Goal: Task Accomplishment & Management: Complete application form

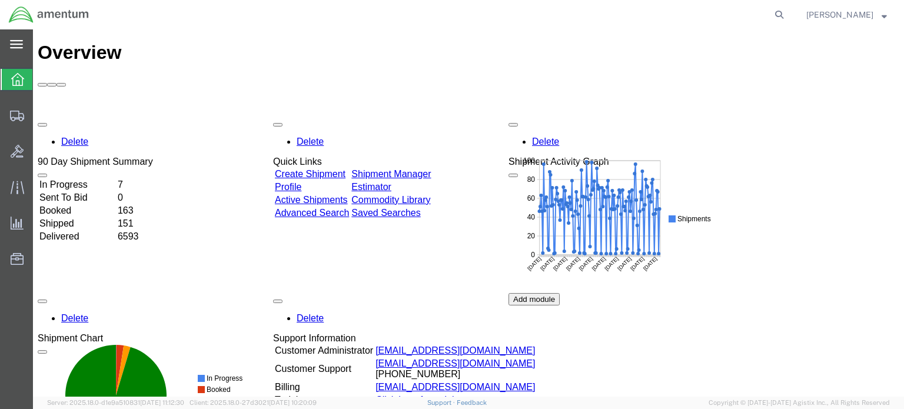
click at [19, 44] on icon at bounding box center [16, 44] width 13 height 8
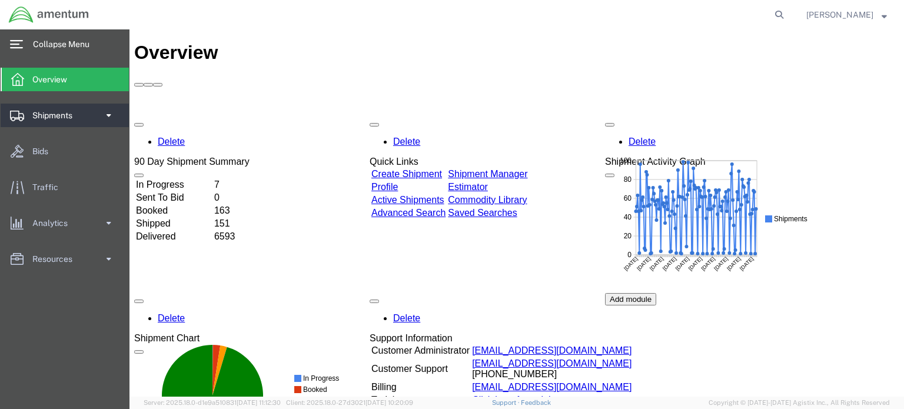
click at [110, 113] on span at bounding box center [109, 116] width 10 height 24
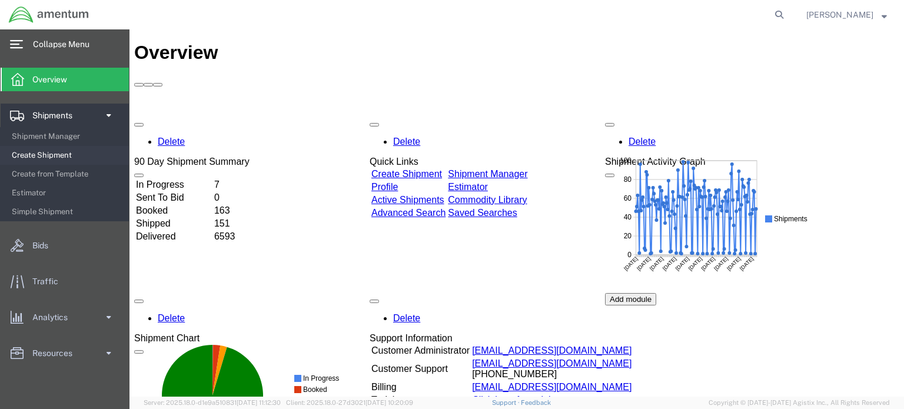
click at [52, 155] on span "Create Shipment" at bounding box center [66, 156] width 109 height 24
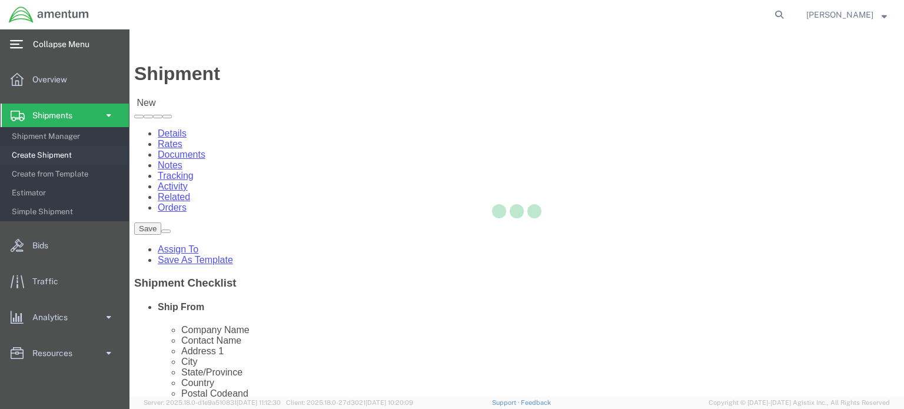
select select
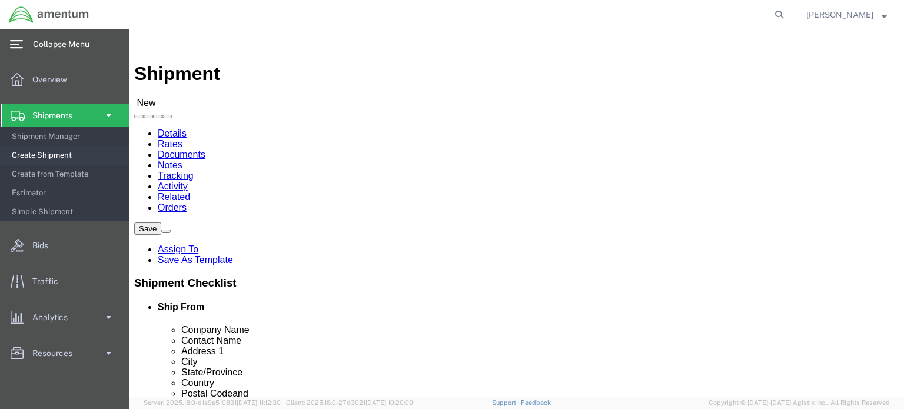
scroll to position [5027, 0]
select select "72491"
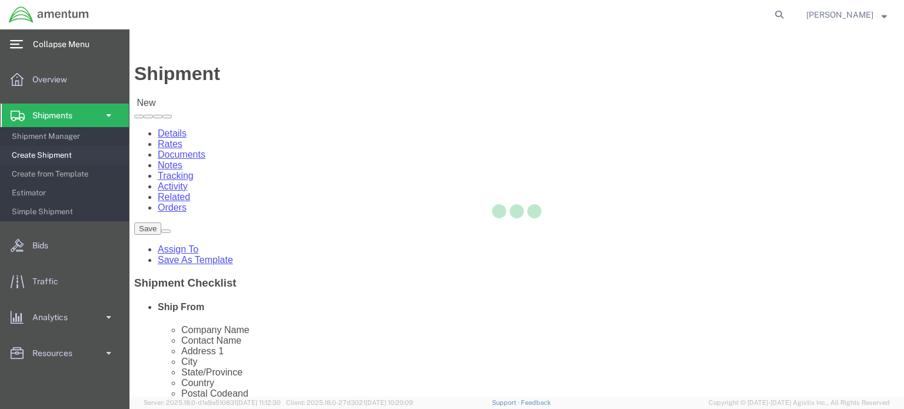
select select "VA"
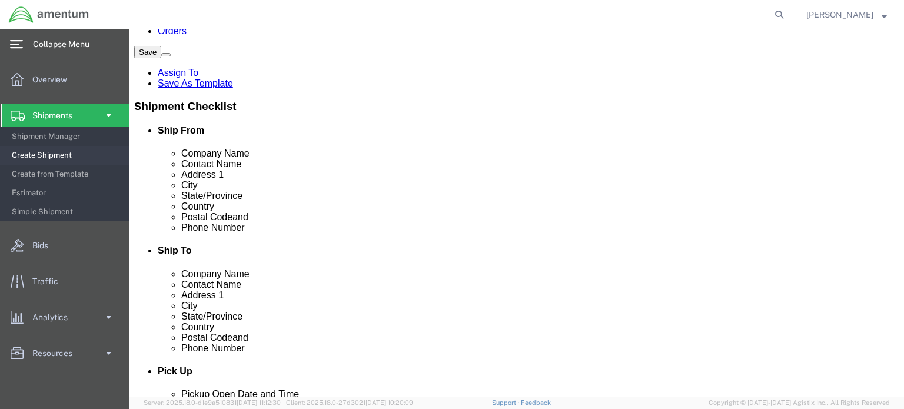
scroll to position [0, 0]
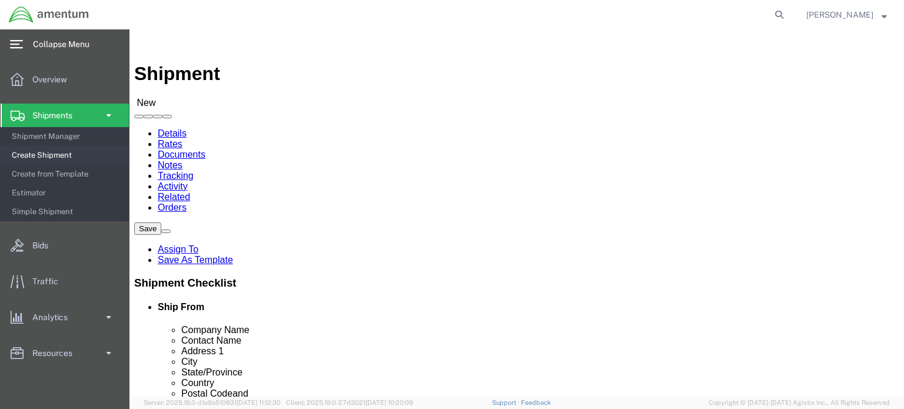
click input "text"
type input "Q"
select select "42668"
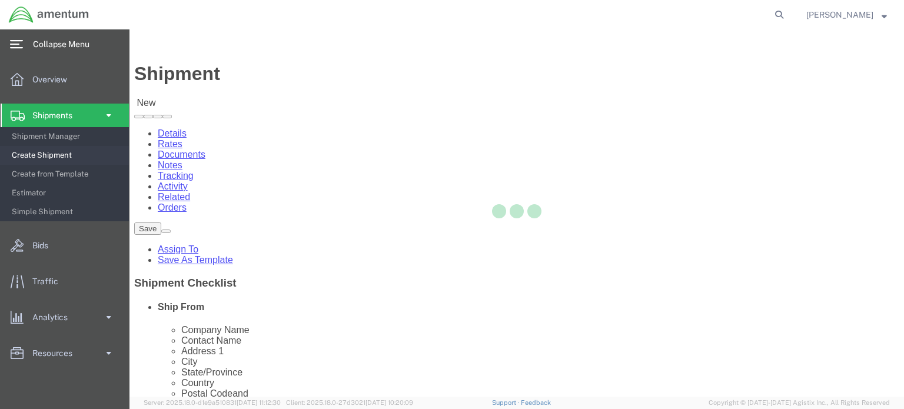
select select "[GEOGRAPHIC_DATA]"
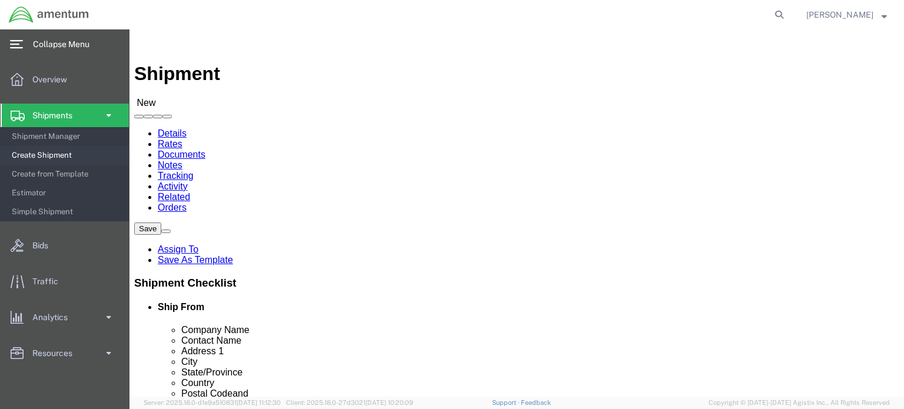
click input "text"
type input "[PERSON_NAME]"
click div "Location [GEOGRAPHIC_DATA], [GEOGRAPHIC_DATA] My Profile Location [PHONE_NUMBER…"
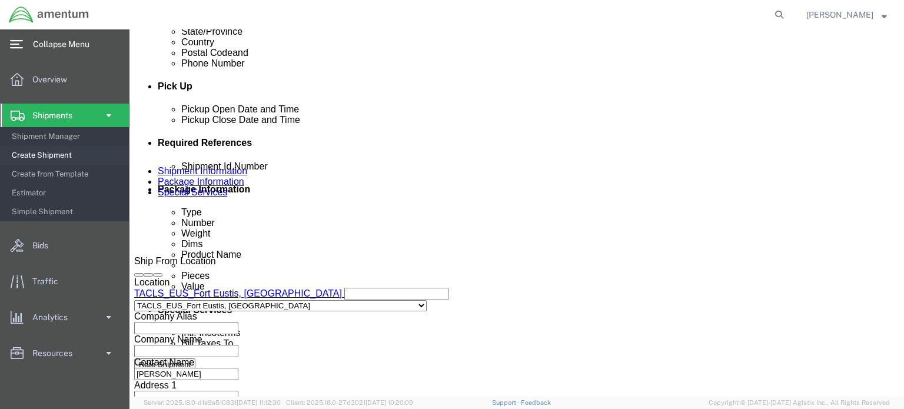
scroll to position [412, 0]
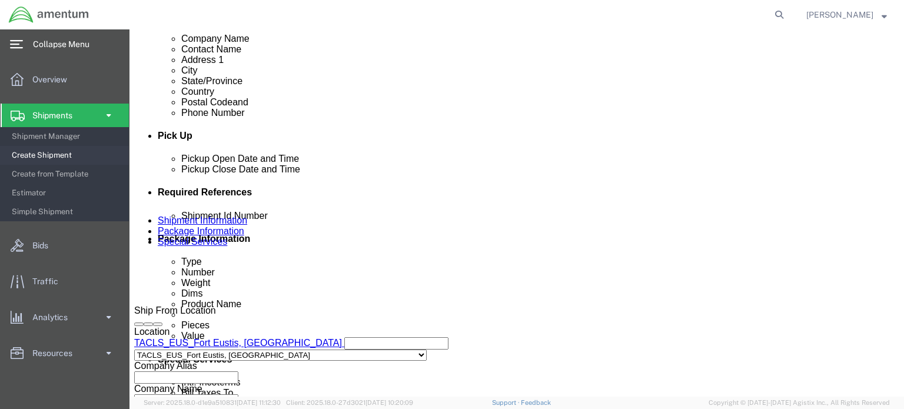
click icon
click div "[DATE] 11:00 AM"
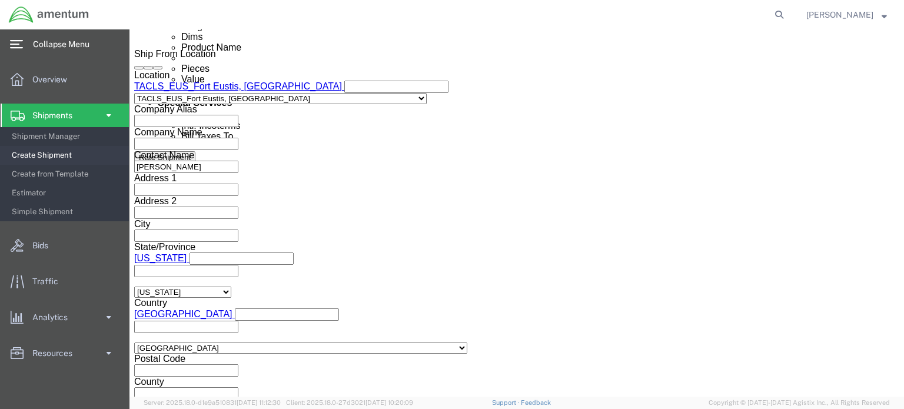
click button "Apply"
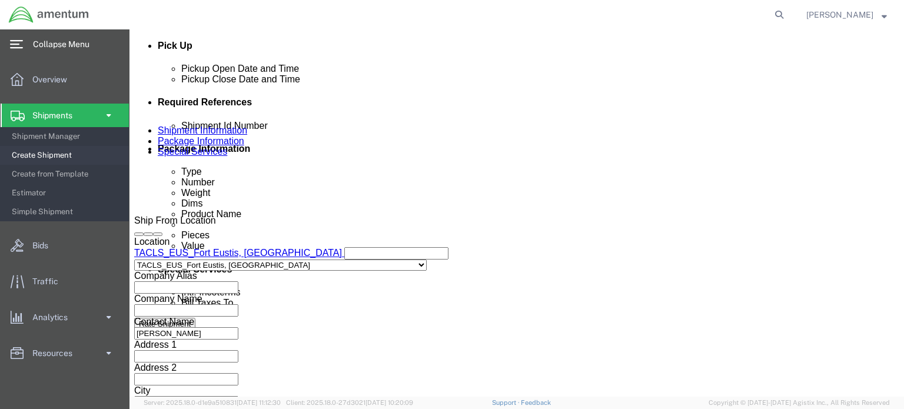
scroll to position [492, 0]
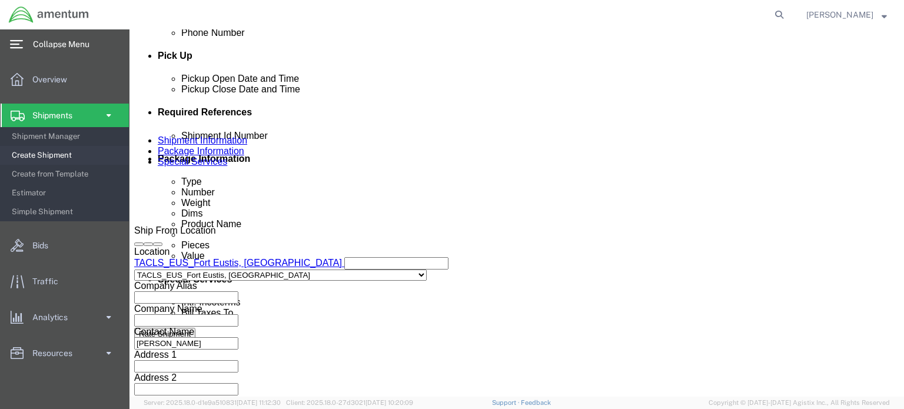
click div "[DATE] 12:00 PM"
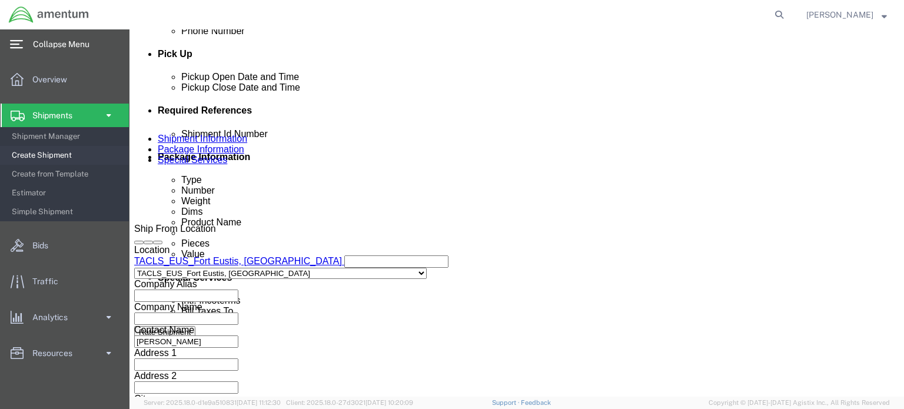
type input "2:00 PM"
click button "Apply"
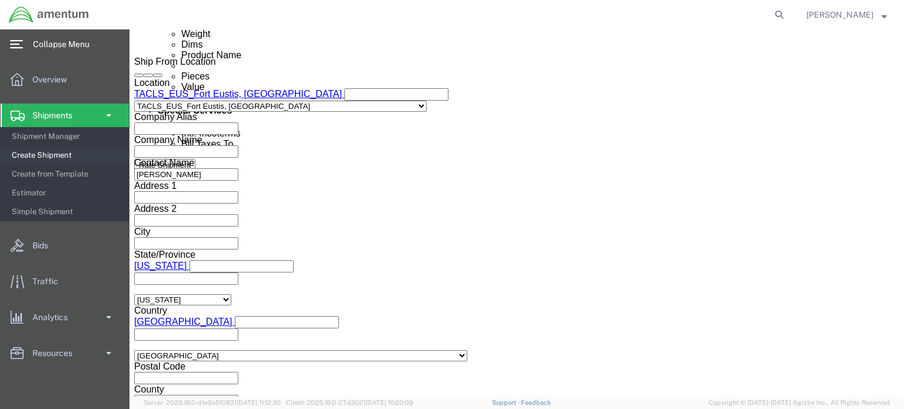
scroll to position [729, 0]
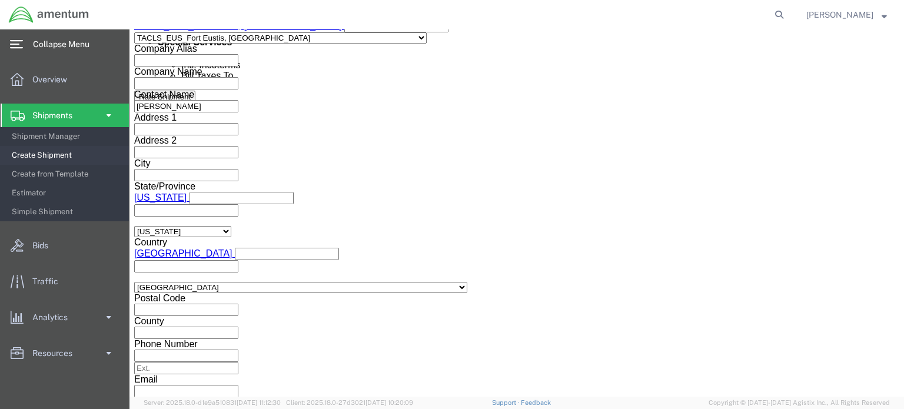
click button "Continue"
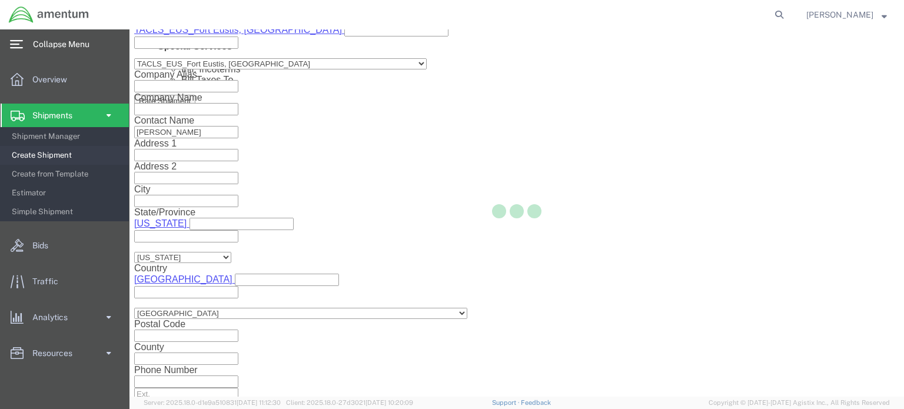
scroll to position [29, 0]
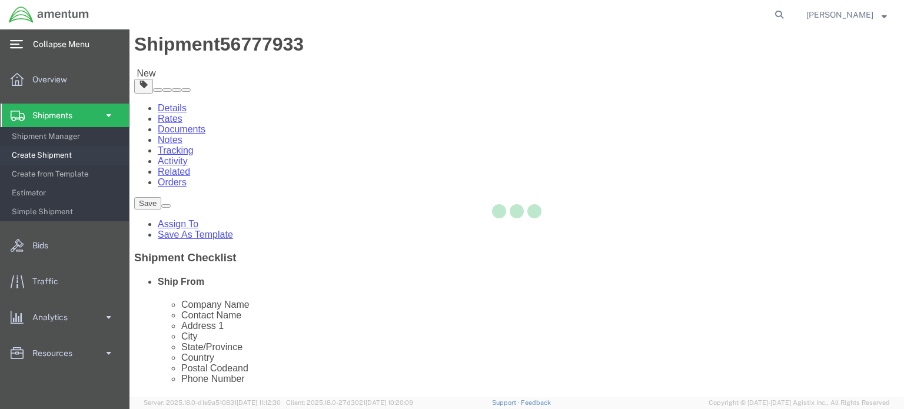
select select "CBOX"
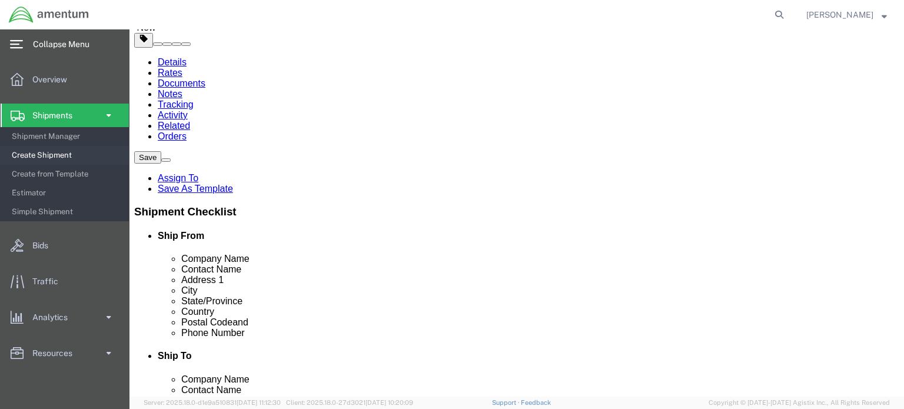
scroll to position [97, 0]
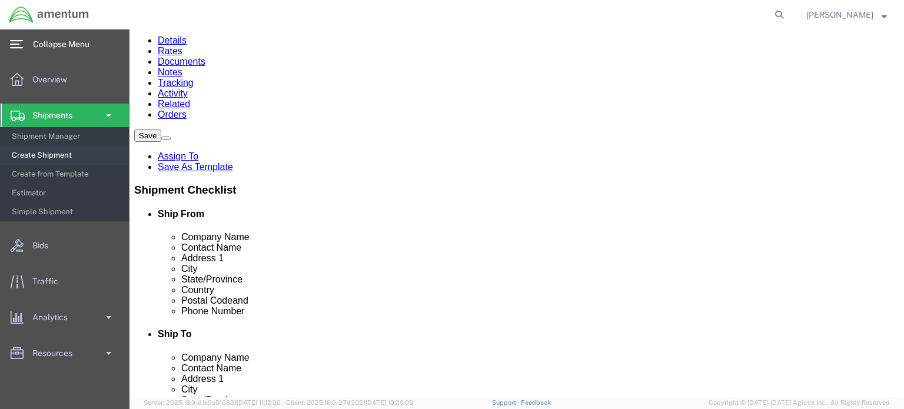
click button "Previous"
click input "text"
click div "County"
click input "3045884426"
click input "304-5884426"
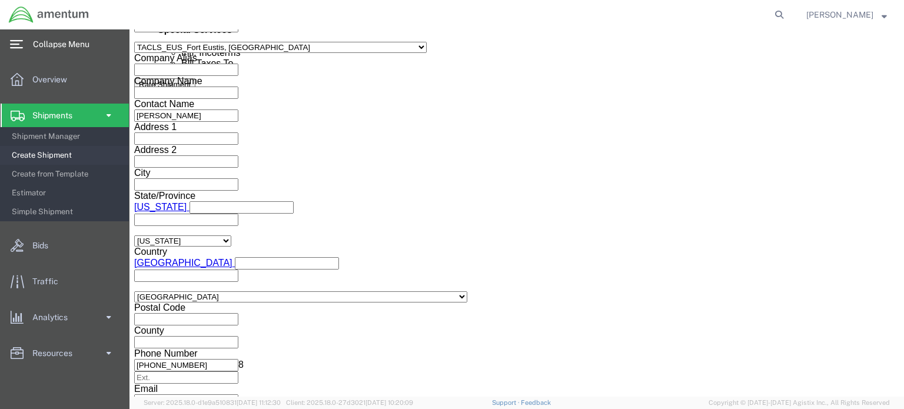
scroll to position [766, 0]
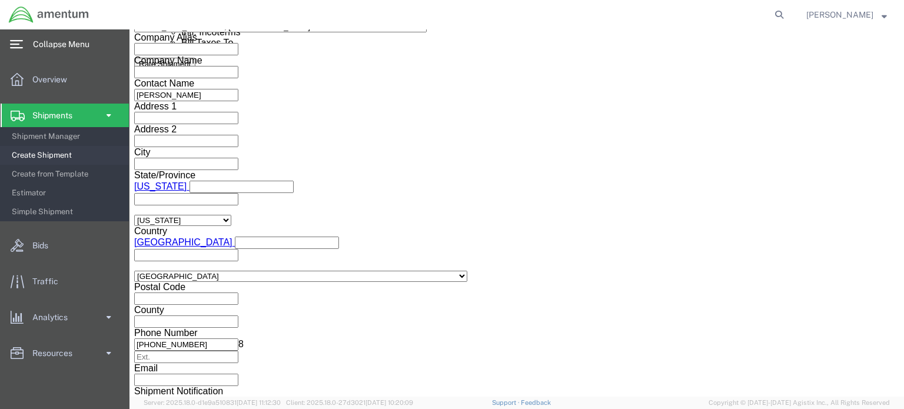
type input "[PHONE_NUMBER]"
click button "Continue"
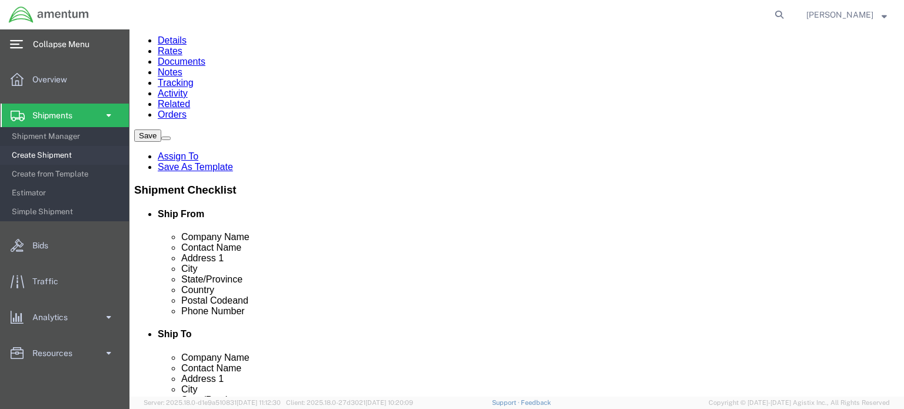
drag, startPoint x: 40, startPoint y: 320, endPoint x: 85, endPoint y: 303, distance: 47.9
click button "Previous"
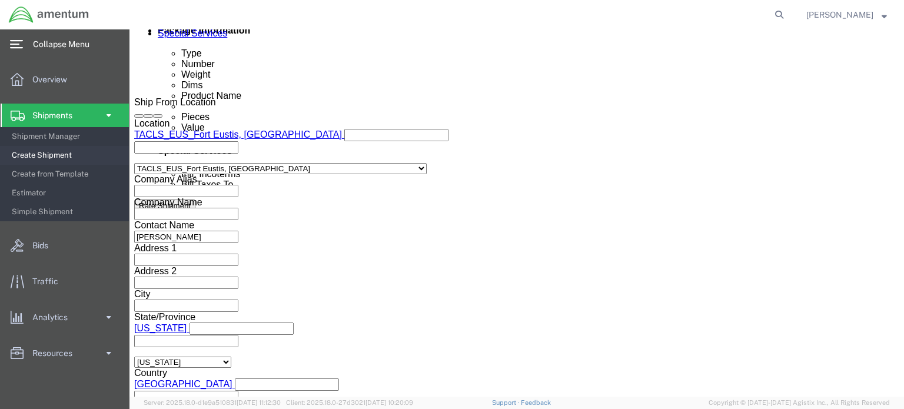
scroll to position [627, 0]
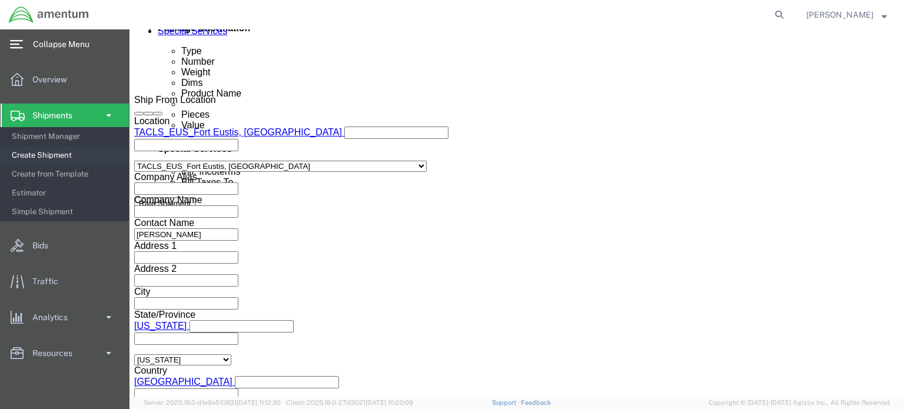
click input "text"
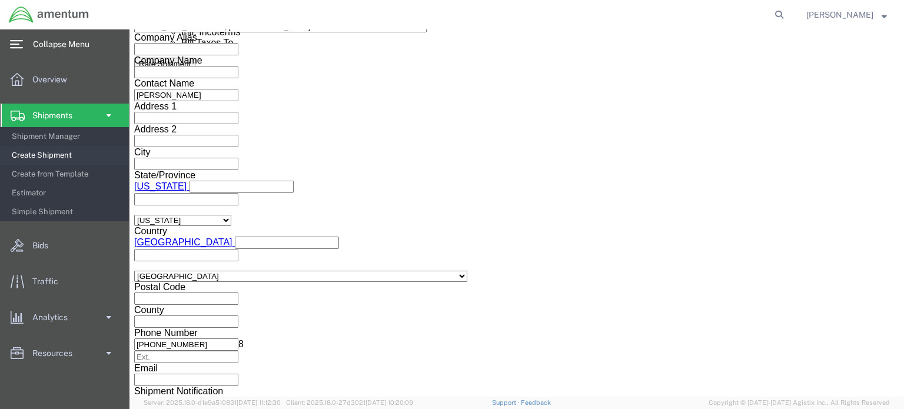
type input "RHUST2511300027"
click button "Continue"
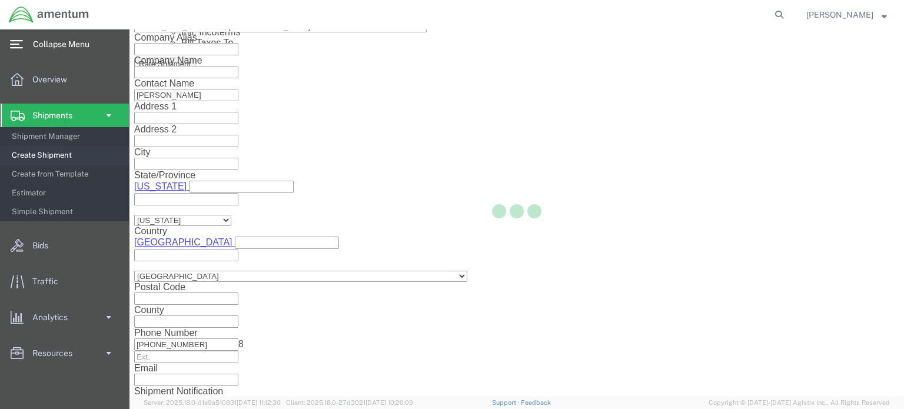
scroll to position [97, 0]
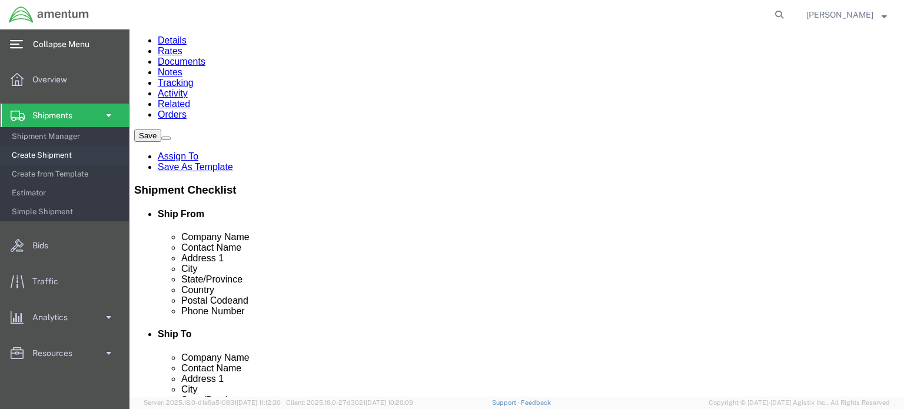
click select "Select BCK Boxes Bale(s) Basket(s) Bolt(s) Bottle(s) Buckets Bulk Bundle(s) Can…"
select select "PONS"
click select "Select BCK Boxes Bale(s) Basket(s) Bolt(s) Bottle(s) Buckets Bulk Bundle(s) Can…"
click input "text"
type input "60"
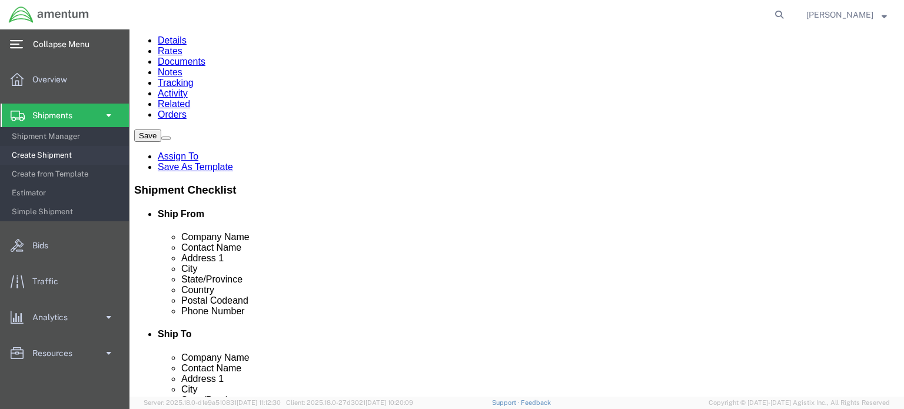
click input "text"
type input "35"
click input "text"
type input "56"
click input "0.00"
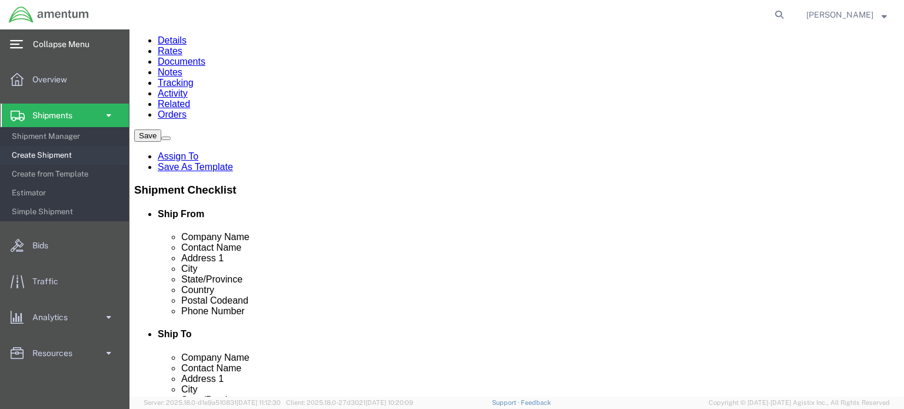
type input "0"
type input "696"
click ul
click link "Add Content"
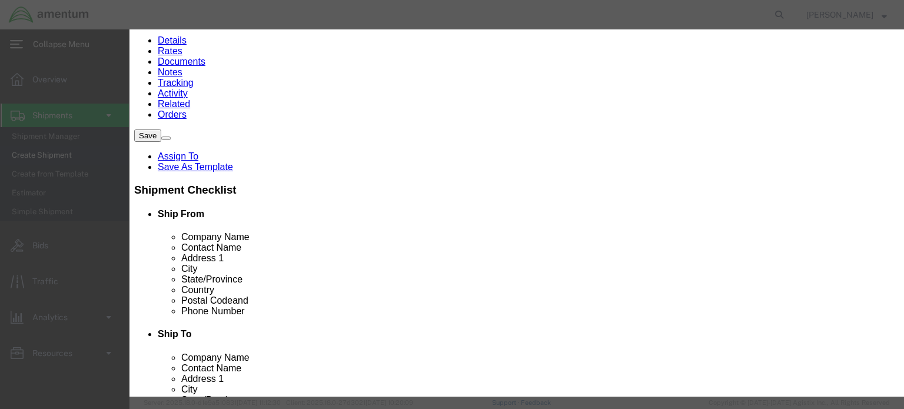
click input "text"
type input "TS24"
click div "Commodity library"
click textarea
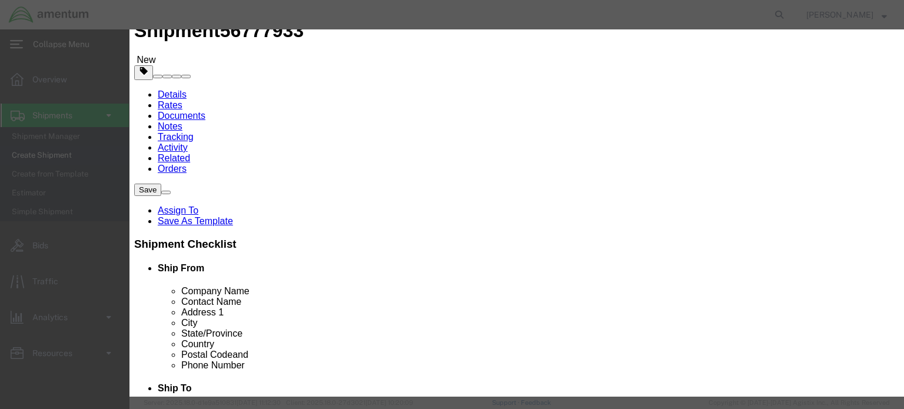
scroll to position [0, 0]
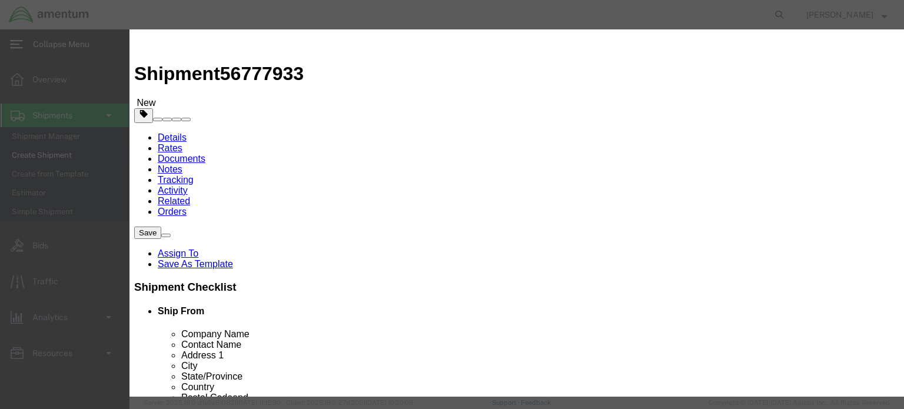
type textarea "Tank, Tire Dunking"
click icon "button"
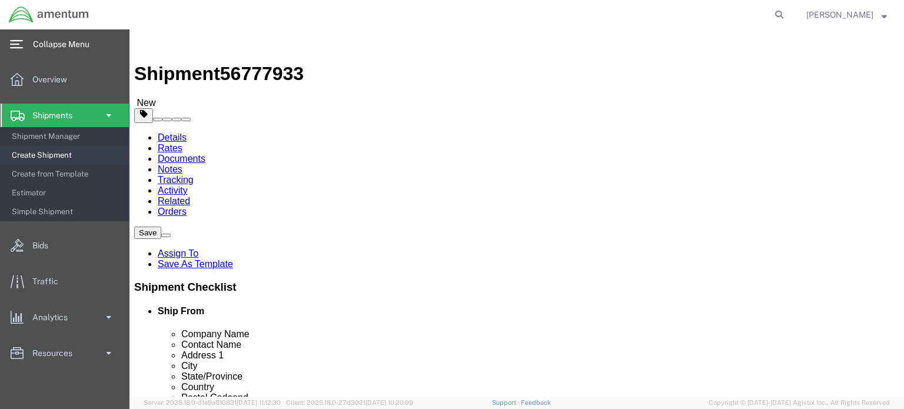
click input "60"
type input "6"
type input "59"
click input "35"
type input "3"
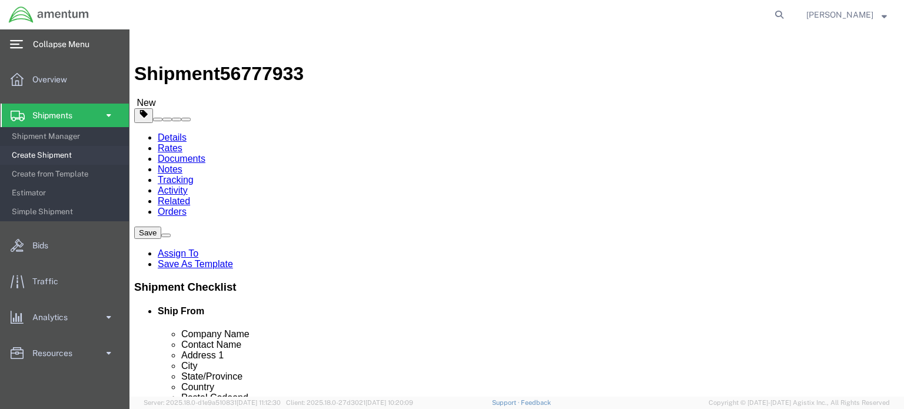
type input "63"
click input "56"
type input "5"
type input "74"
click div "Package Content # 1 1 x Pallet(s) Oversized (Not Stackable) Package Type Select…"
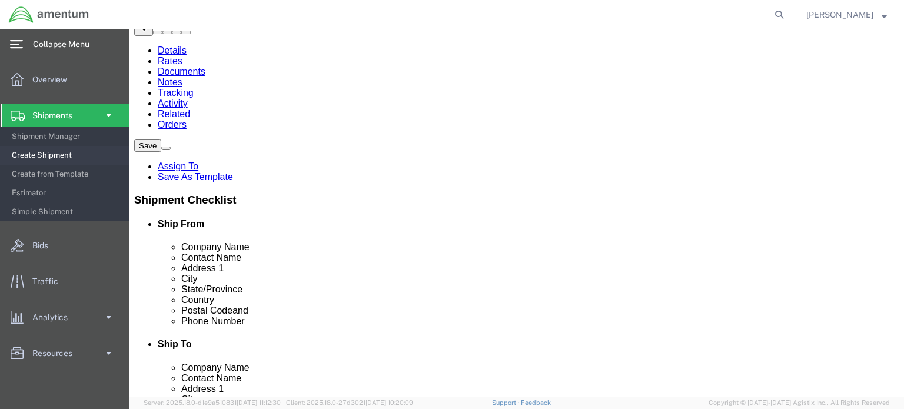
scroll to position [97, 0]
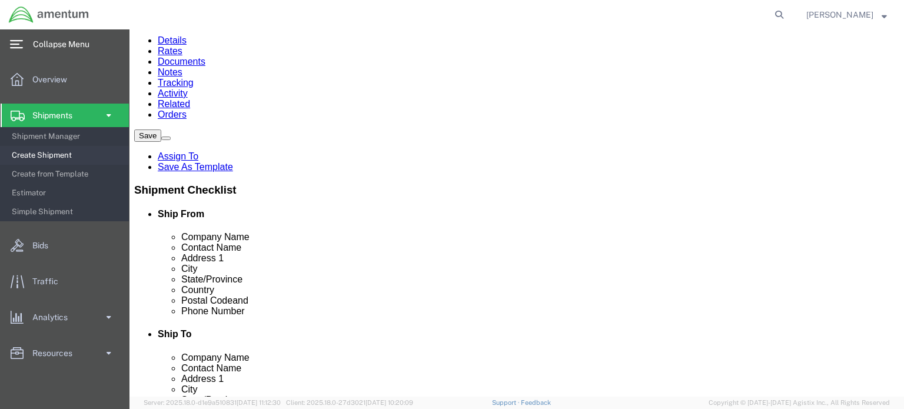
drag, startPoint x: 140, startPoint y: 276, endPoint x: 155, endPoint y: 276, distance: 15.9
click link "Add Content"
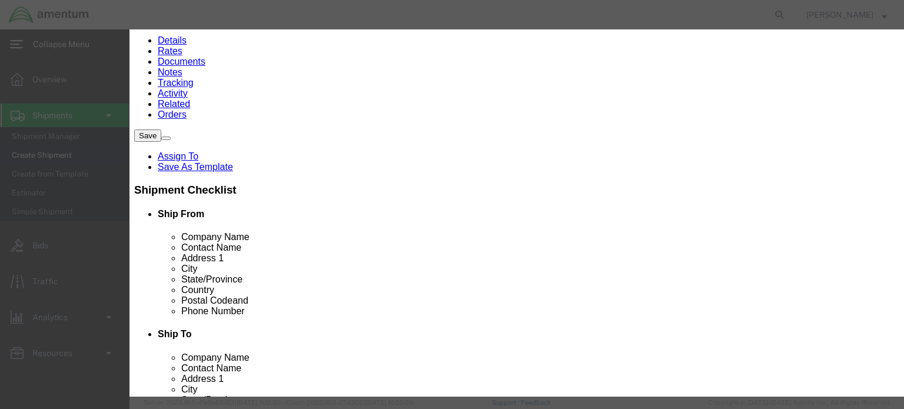
click input "text"
type input "TS24"
click textarea
type textarea "TANK, TIRE DUNKING"
click input "0"
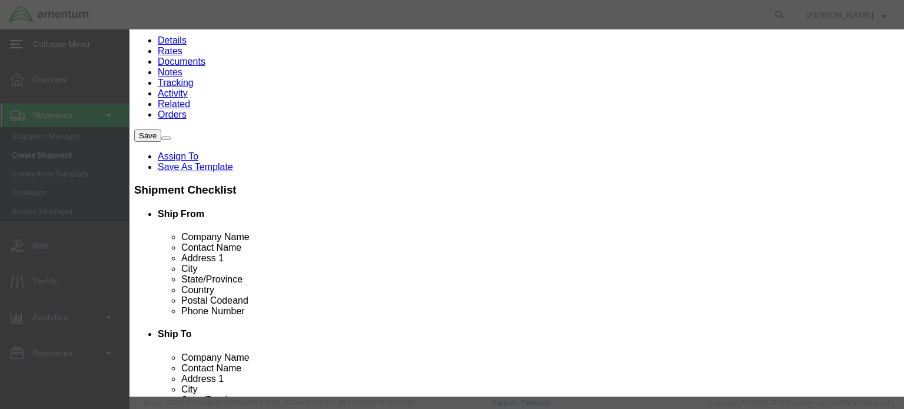
type input "0"
type input "1"
click input "text"
type input "6430.00"
click label "Class"
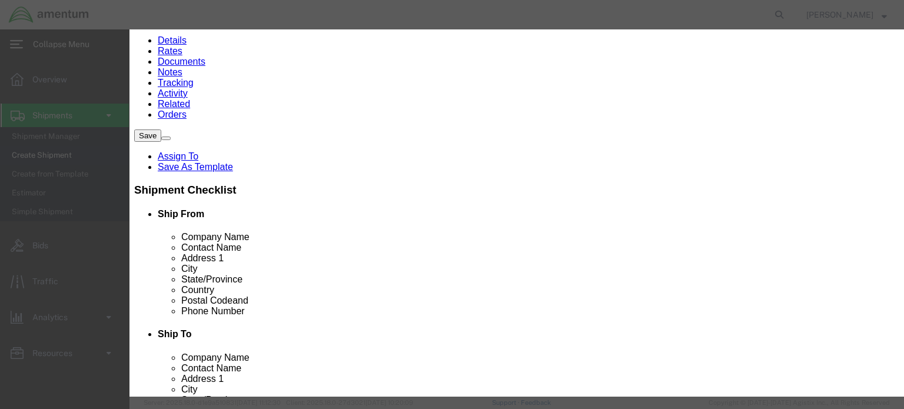
click select "Select 50 55 60 65 70 85 92.5 100 125 175 250 300 400"
click div "Commodity library"
click select "Select 50 55 60 65 70 85 92.5 100 125 175 250 300 400"
select select "50"
click select "Select 50 55 60 65 70 85 92.5 100 125 175 250 300 400"
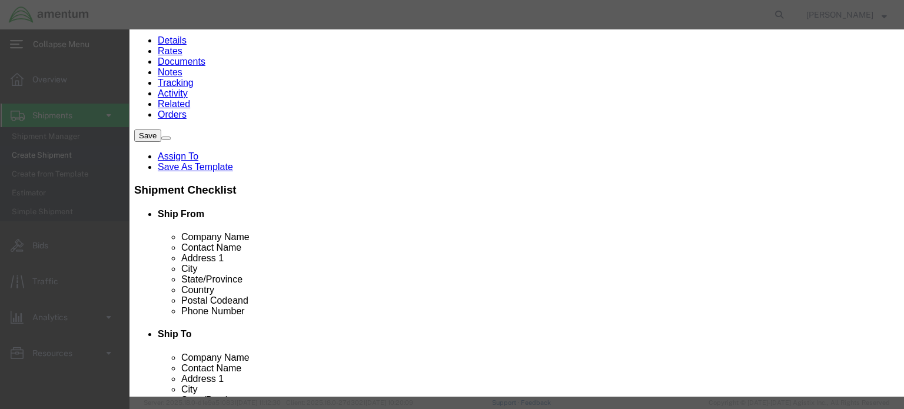
click h3 "Add content"
click input "text"
type input "TS24"
click div
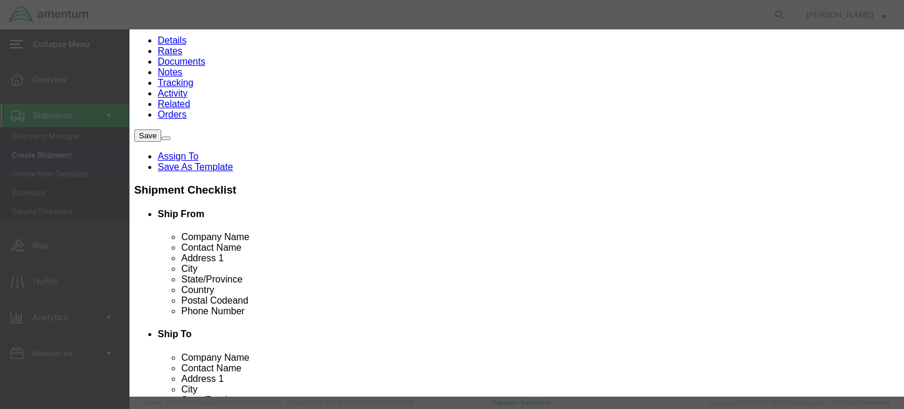
scroll to position [0, 0]
click select "Select 50 55 60 65 70 85 92.5 100 125 175 250 300 400"
select select "175"
click select "Select 50 55 60 65 70 85 92.5 100 125 175 250 300 400"
click label "Serial"
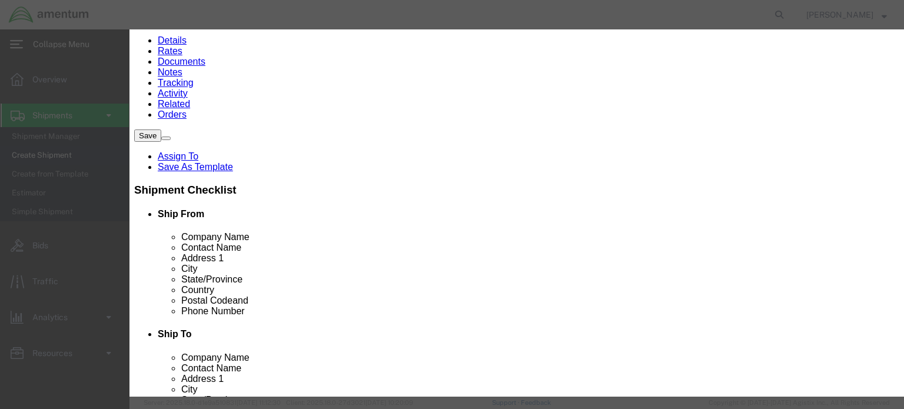
scroll to position [104, 0]
click button "Save & Close"
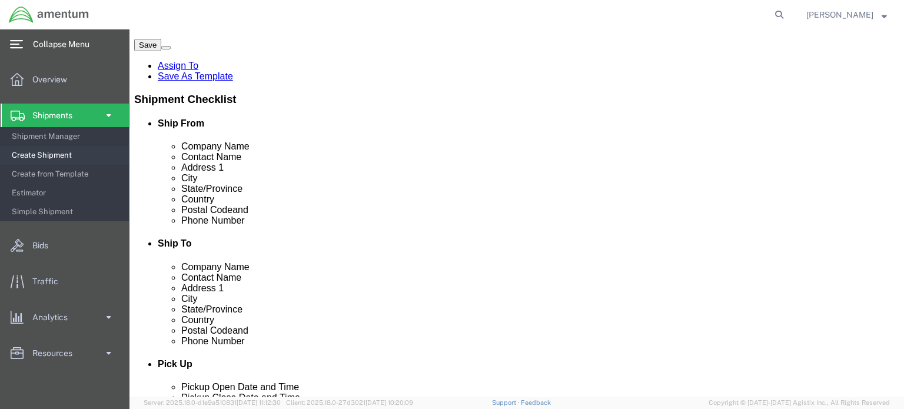
scroll to position [215, 0]
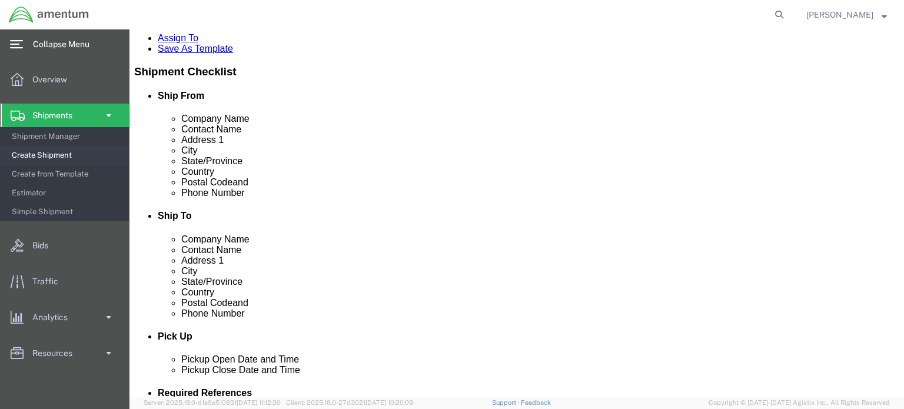
click button "Continue"
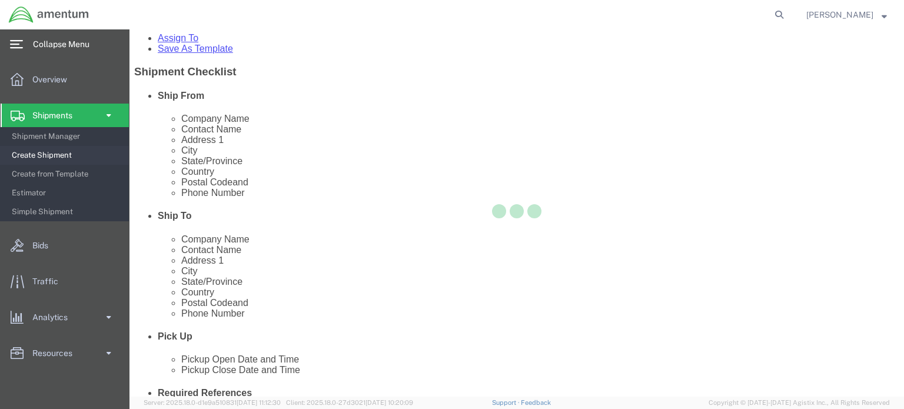
select select
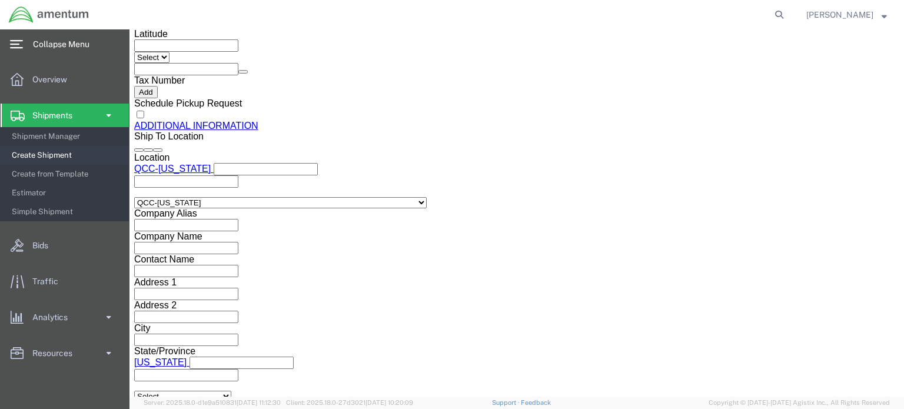
scroll to position [1288, 0]
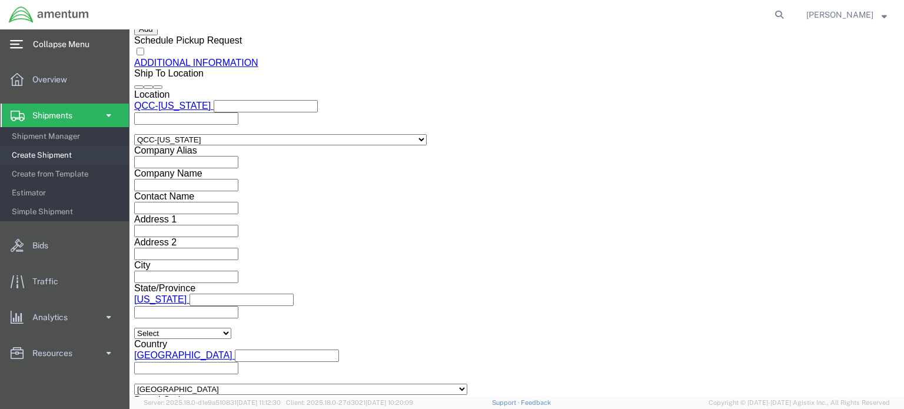
click button "Rate Shipment"
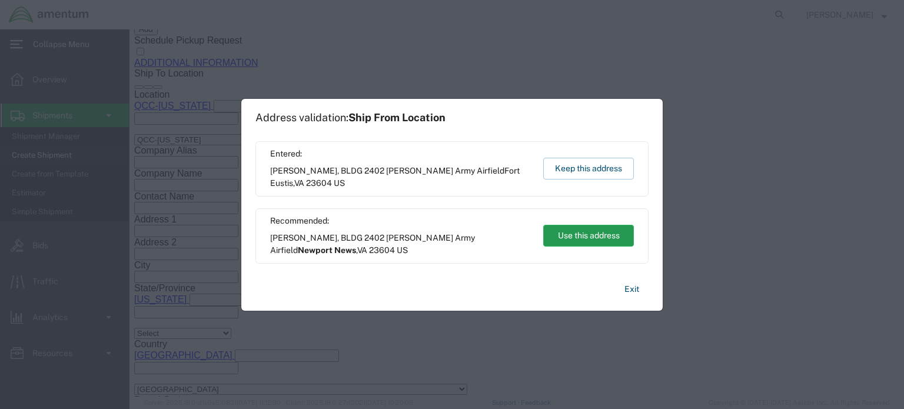
click at [585, 237] on button "Use this address" at bounding box center [588, 236] width 91 height 22
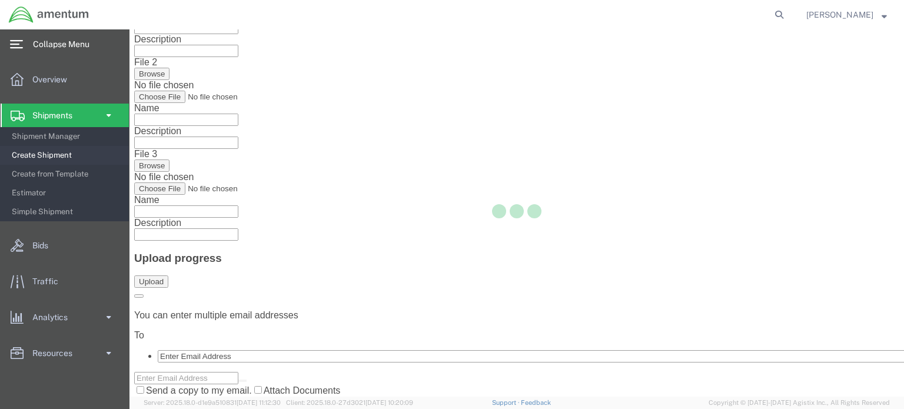
scroll to position [0, 0]
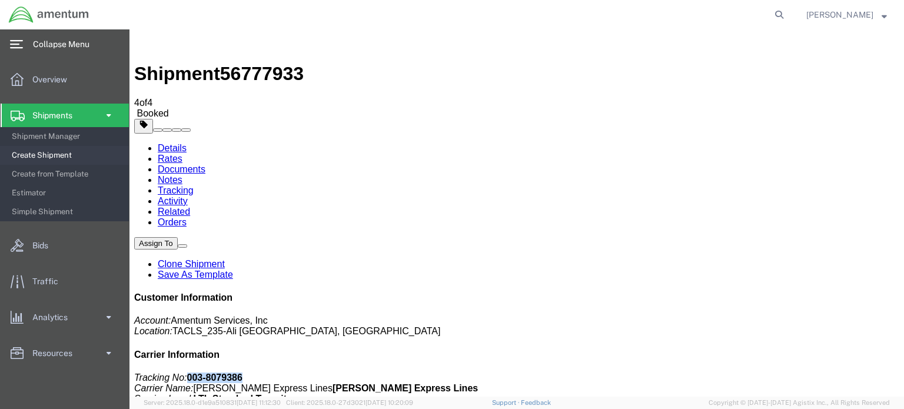
drag, startPoint x: 739, startPoint y: 181, endPoint x: 789, endPoint y: 180, distance: 50.1
click at [789, 373] on p "Tracking No: 003-8079386 Carrier Name: [PERSON_NAME] Express Lines [PERSON_NAME…" at bounding box center [516, 389] width 765 height 32
copy b "003-8079386"
click at [862, 373] on p "Tracking No: 003-8079386 Carrier Name: [PERSON_NAME] Express Lines [PERSON_NAME…" at bounding box center [516, 389] width 765 height 32
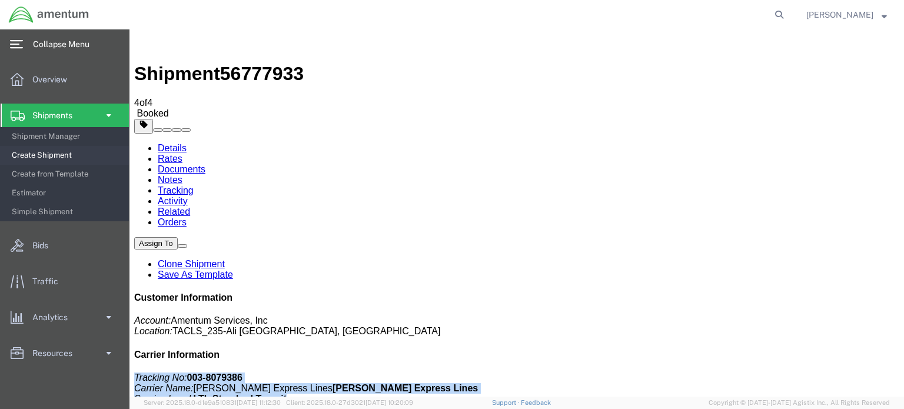
drag, startPoint x: 691, startPoint y: 181, endPoint x: 833, endPoint y: 208, distance: 145.0
click at [833, 373] on p "Tracking No: 003-8079386 Carrier Name: [PERSON_NAME] Express Lines [PERSON_NAME…" at bounding box center [516, 389] width 765 height 32
copy p "Tracking No: 003-8079386 Carrier Name: [PERSON_NAME] Express Lines [PERSON_NAME…"
drag, startPoint x: 416, startPoint y: 242, endPoint x: 442, endPoint y: 286, distance: 50.7
